Goal: Find contact information: Find contact information

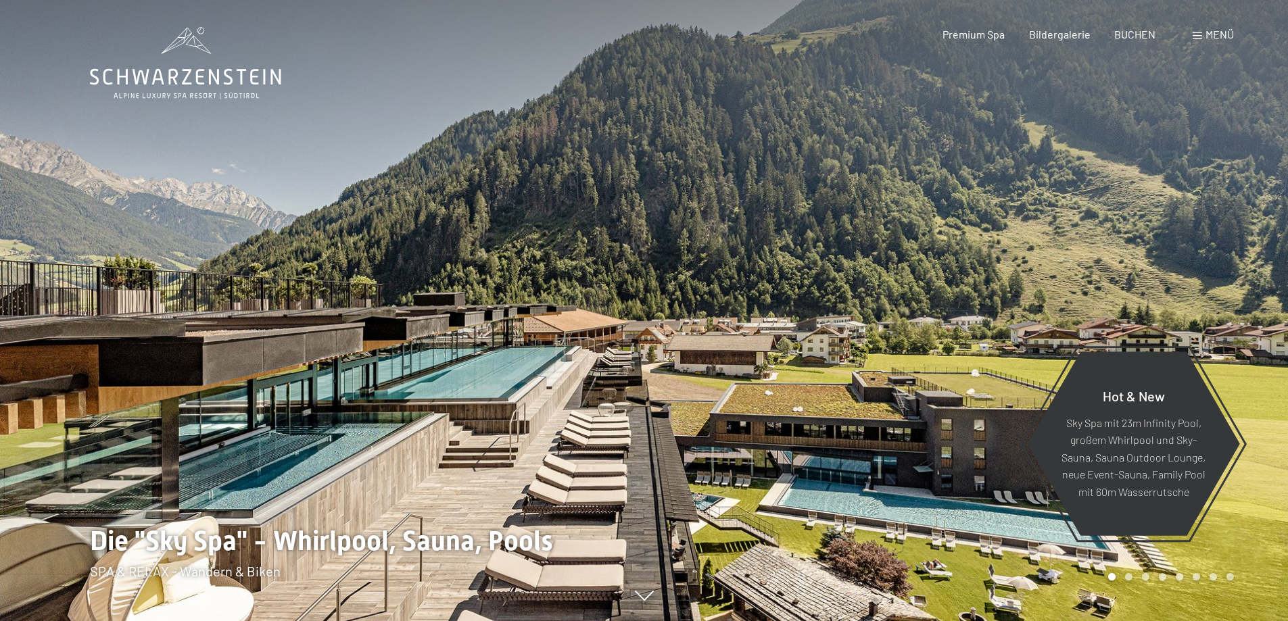
click at [1231, 32] on span "Menü" at bounding box center [1220, 34] width 28 height 13
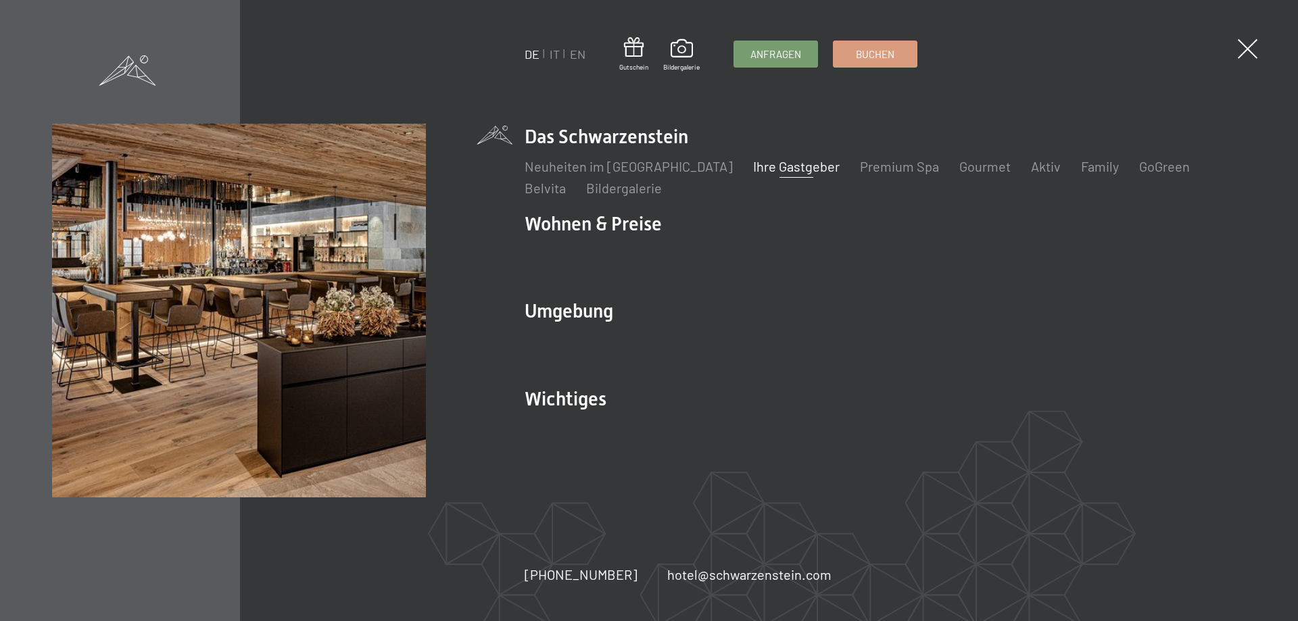
click at [780, 166] on link "Ihre Gastgeber" at bounding box center [796, 166] width 87 height 16
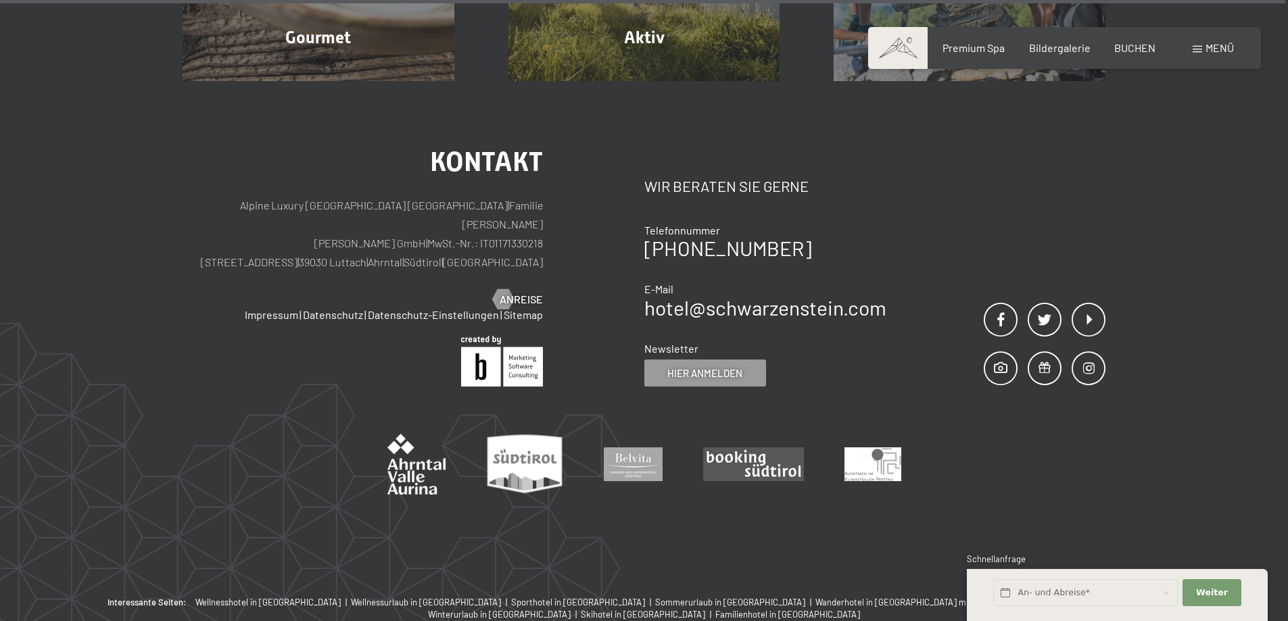
scroll to position [4767, 0]
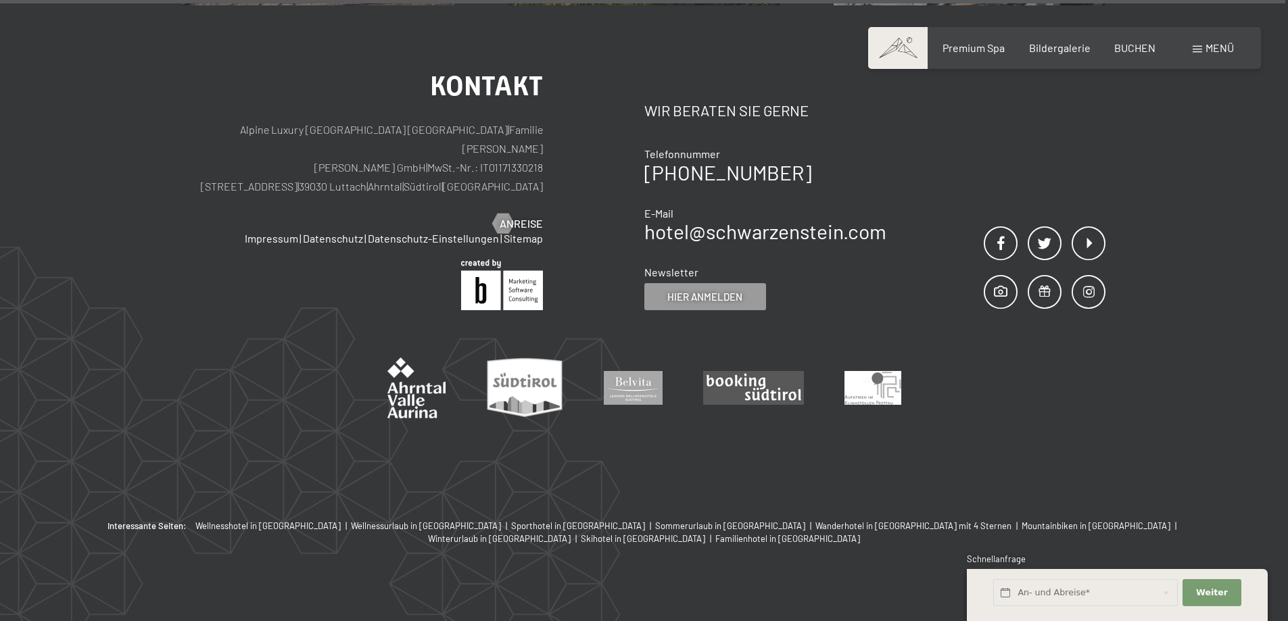
drag, startPoint x: 425, startPoint y: 168, endPoint x: 295, endPoint y: 169, distance: 129.8
click at [295, 169] on p "Alpine Luxury [GEOGRAPHIC_DATA] SCHWARZENSTEIN | Familie [PERSON_NAME] [PERSON_…" at bounding box center [363, 158] width 360 height 76
copy p "[STREET_ADDRESS]"
